Goal: Information Seeking & Learning: Learn about a topic

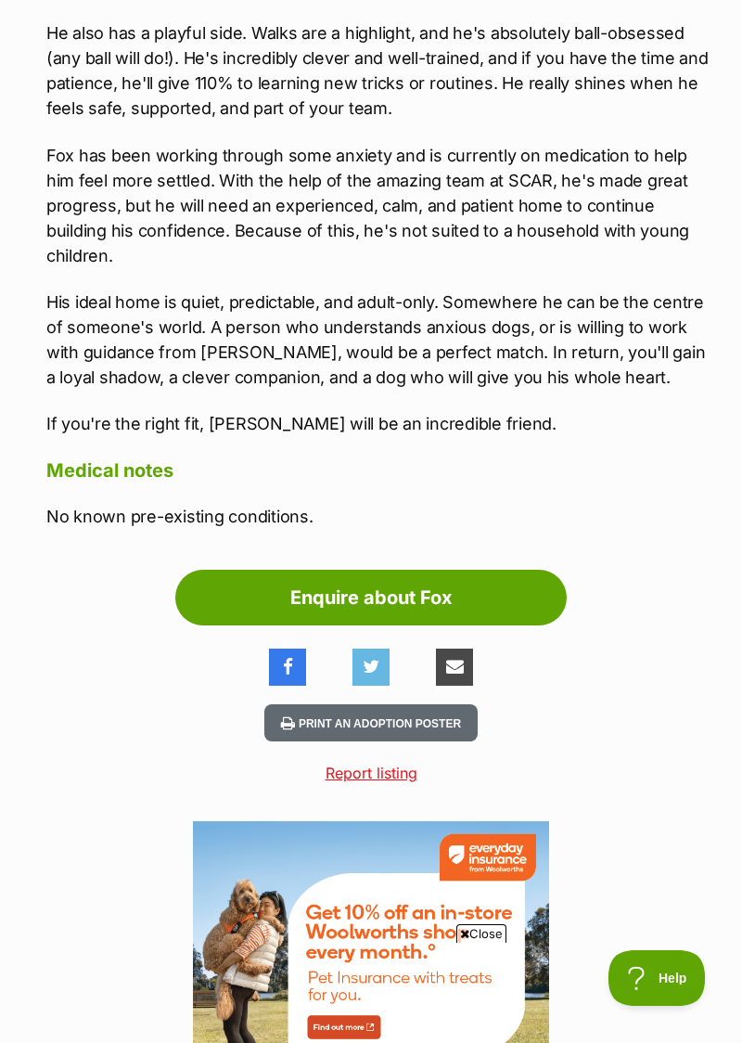
scroll to position [2118, 0]
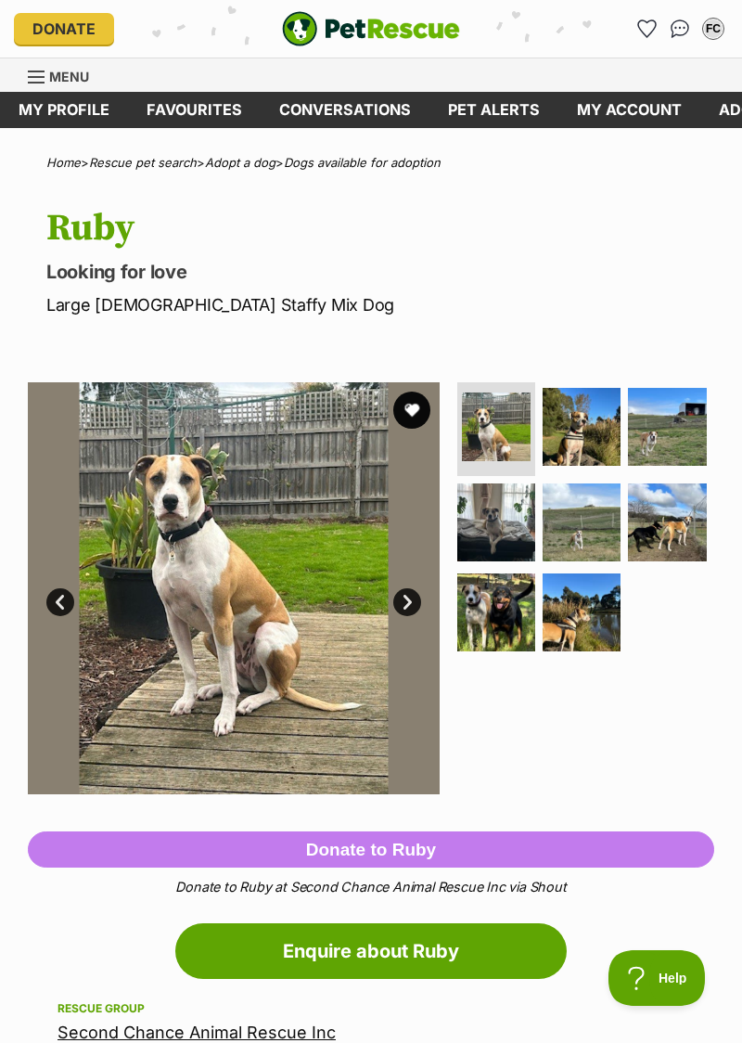
click at [407, 608] on link "Next" at bounding box center [407, 602] width 28 height 28
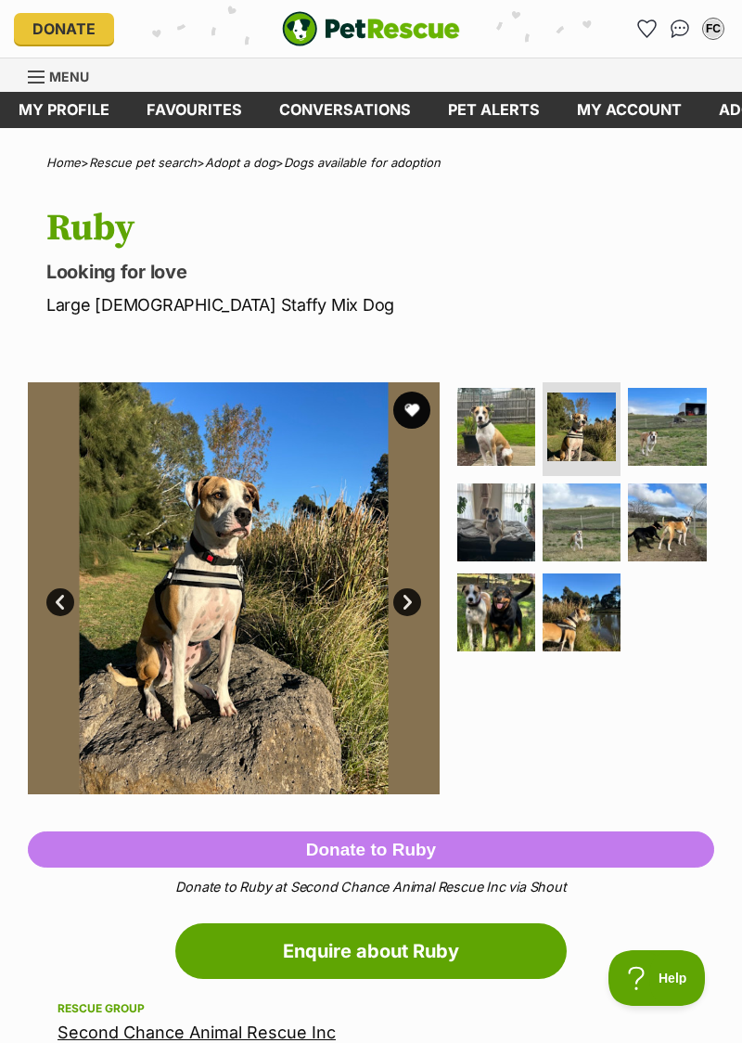
click at [396, 607] on link "Next" at bounding box center [407, 602] width 28 height 28
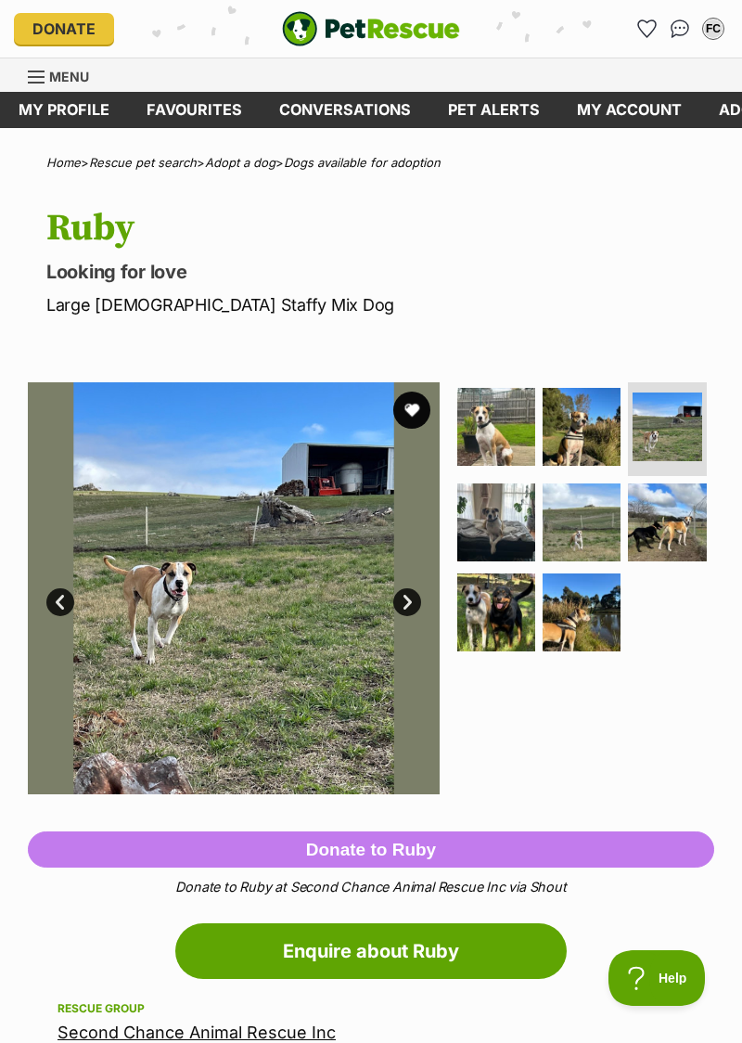
click at [405, 610] on link "Next" at bounding box center [407, 602] width 28 height 28
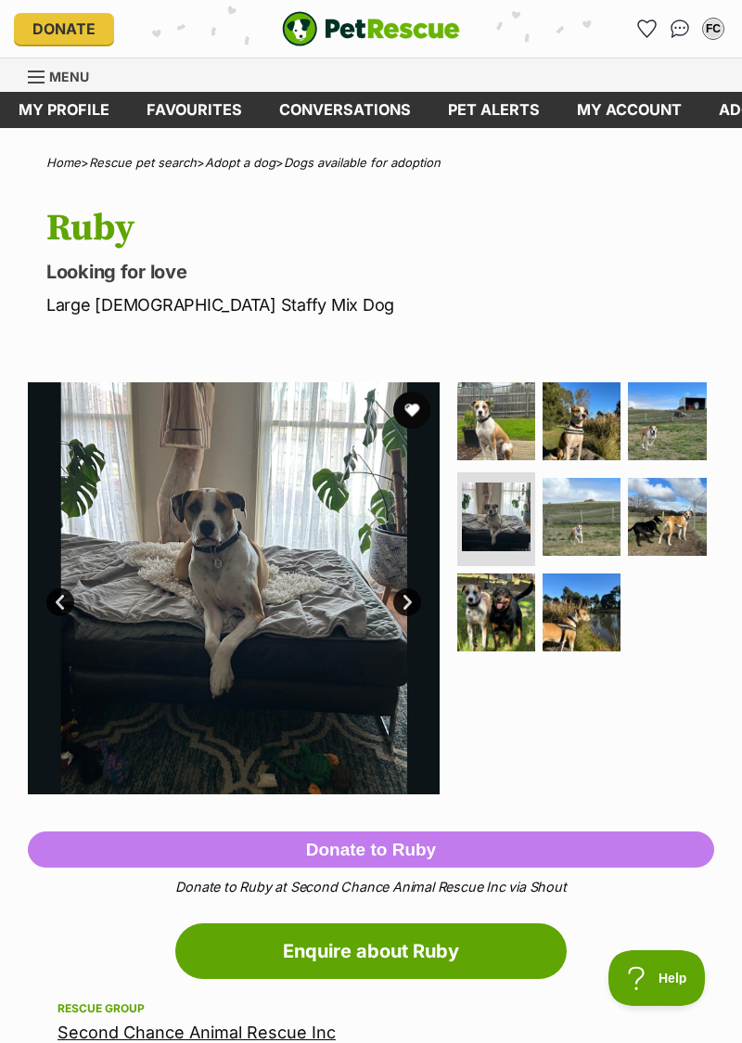
click at [393, 606] on link "Next" at bounding box center [407, 602] width 28 height 28
